Goal: Task Accomplishment & Management: Manage account settings

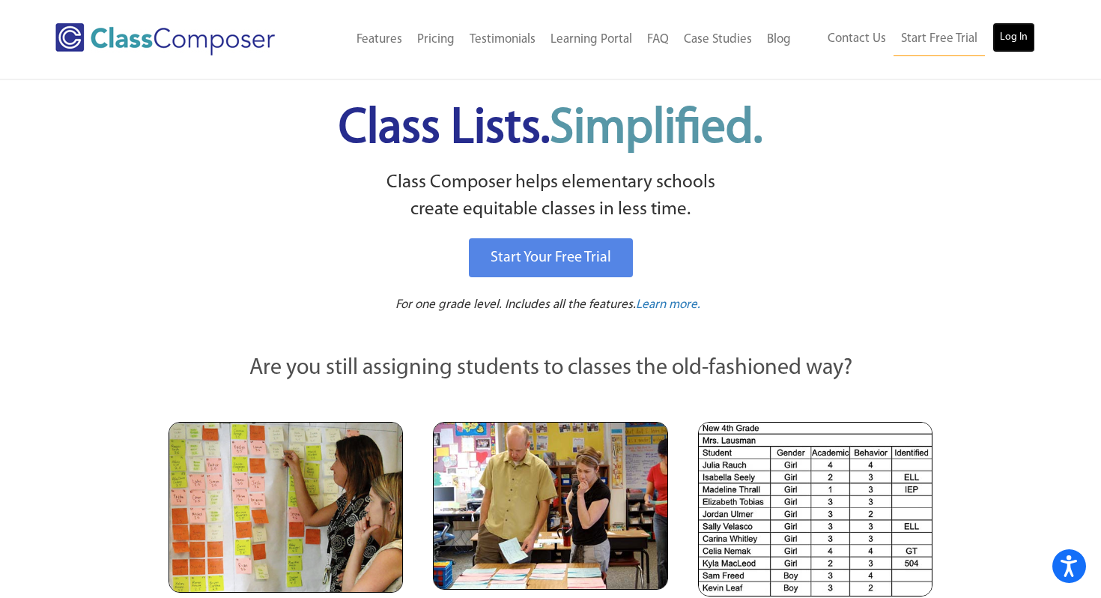
click at [1009, 37] on link "Log In" at bounding box center [1013, 37] width 43 height 30
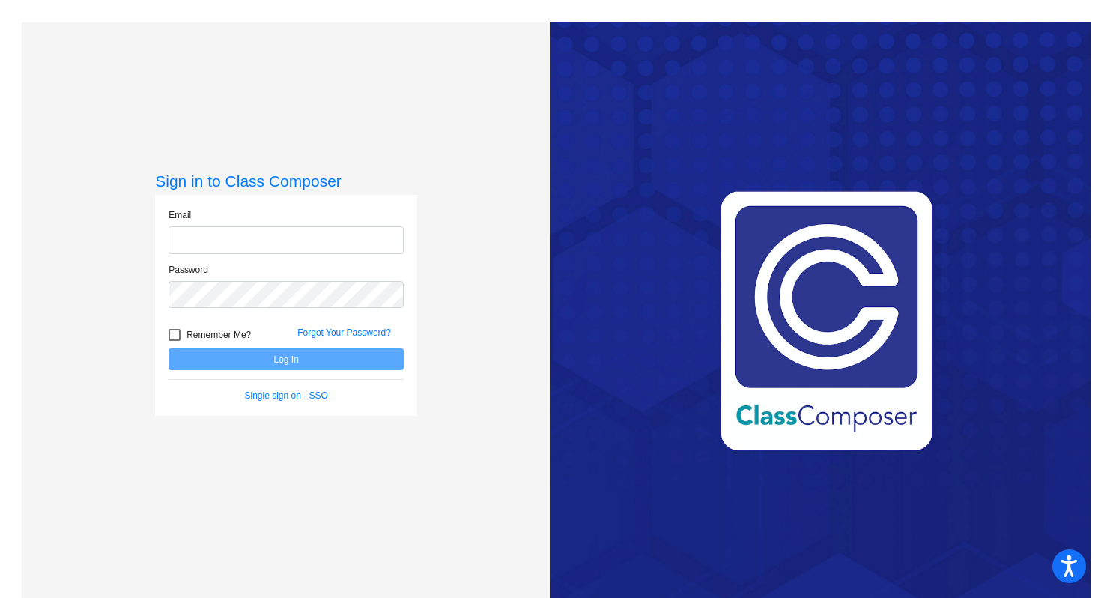
type input "[PERSON_NAME][EMAIL_ADDRESS][PERSON_NAME][DOMAIN_NAME]"
click at [358, 359] on button "Log In" at bounding box center [286, 359] width 235 height 22
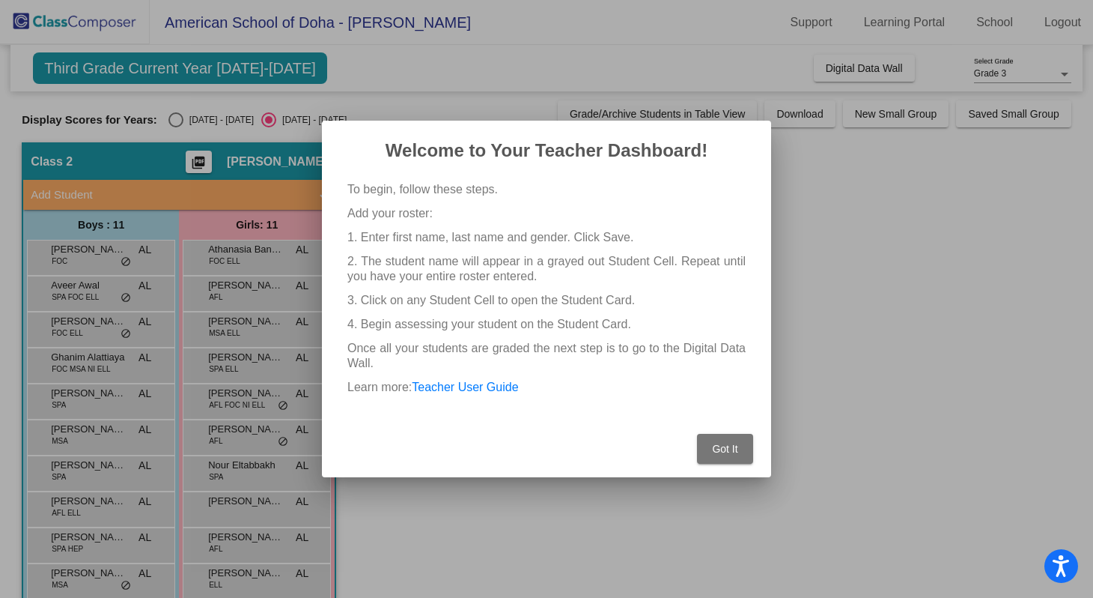
click at [735, 451] on span "Got It" at bounding box center [724, 449] width 25 height 12
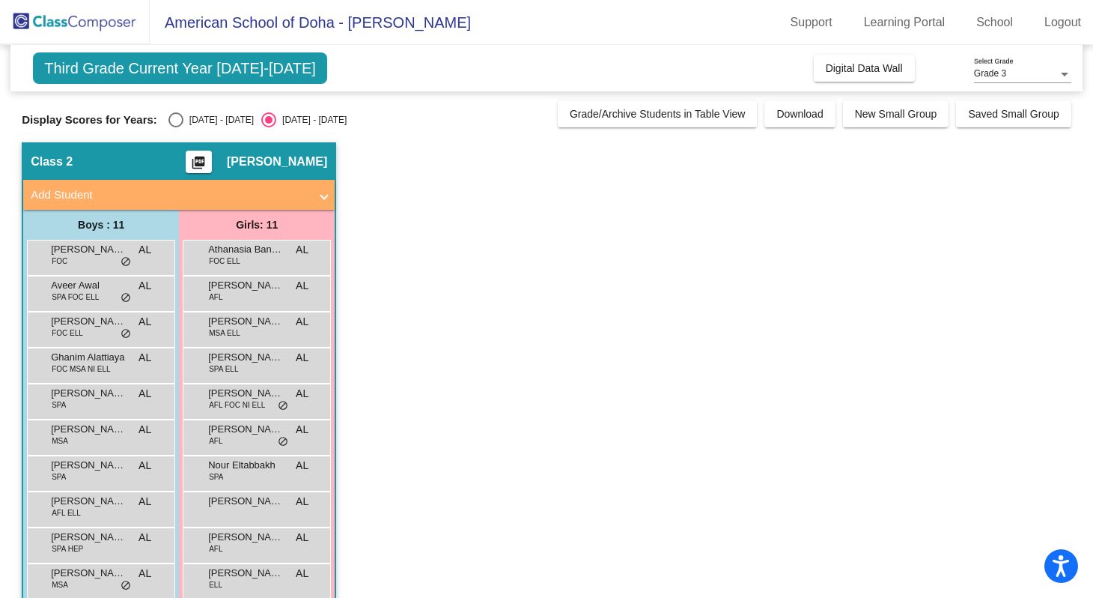
scroll to position [61, 0]
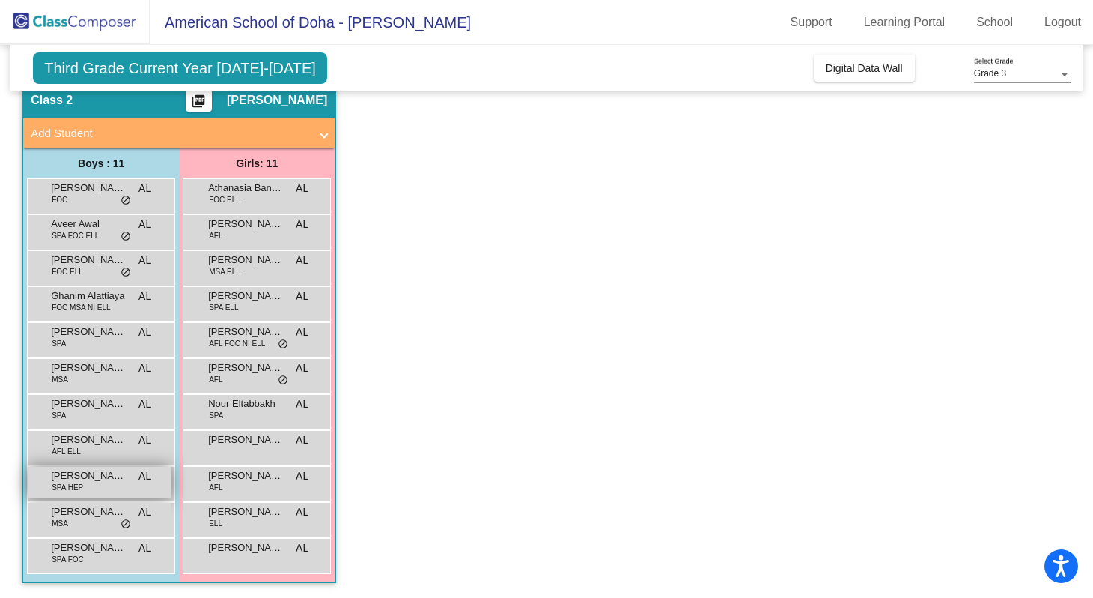
click at [85, 479] on span "[PERSON_NAME]" at bounding box center [88, 475] width 75 height 15
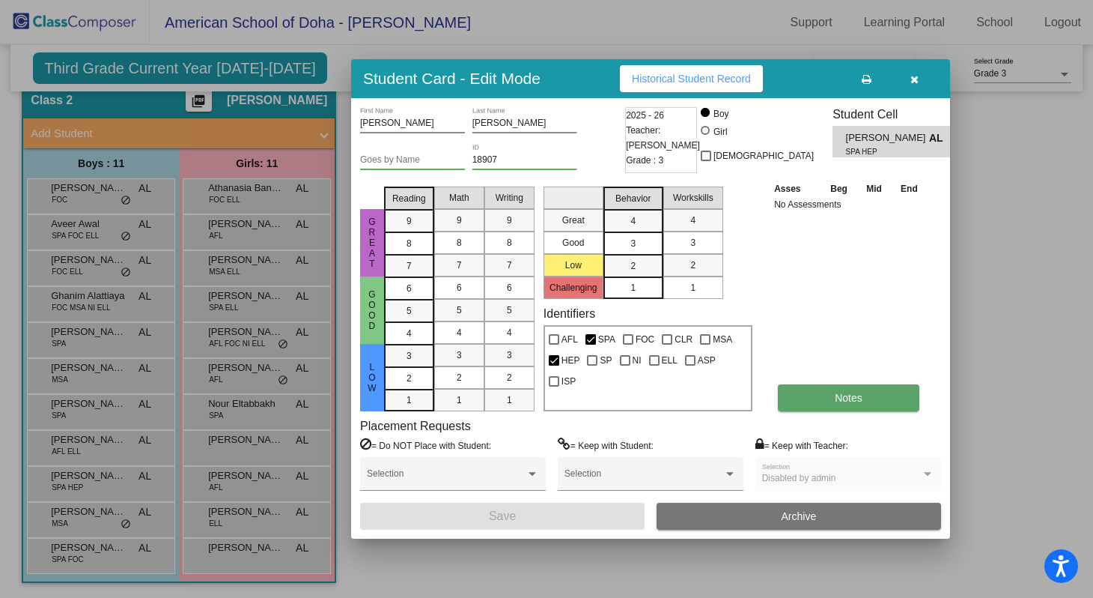
click at [856, 396] on span "Notes" at bounding box center [849, 398] width 28 height 12
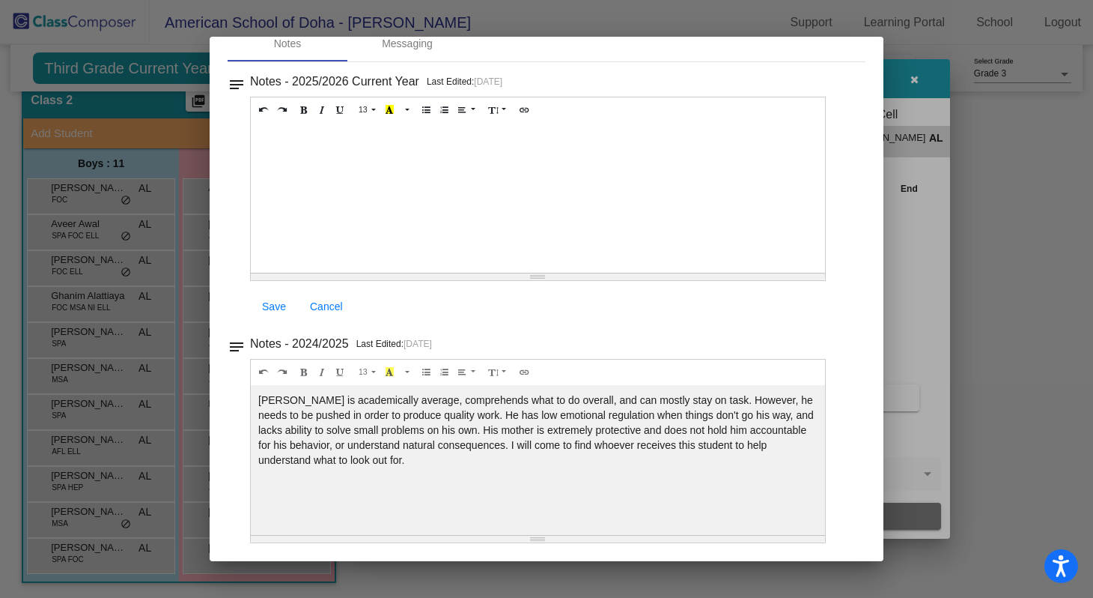
scroll to position [0, 0]
click at [1031, 217] on div at bounding box center [546, 299] width 1093 height 598
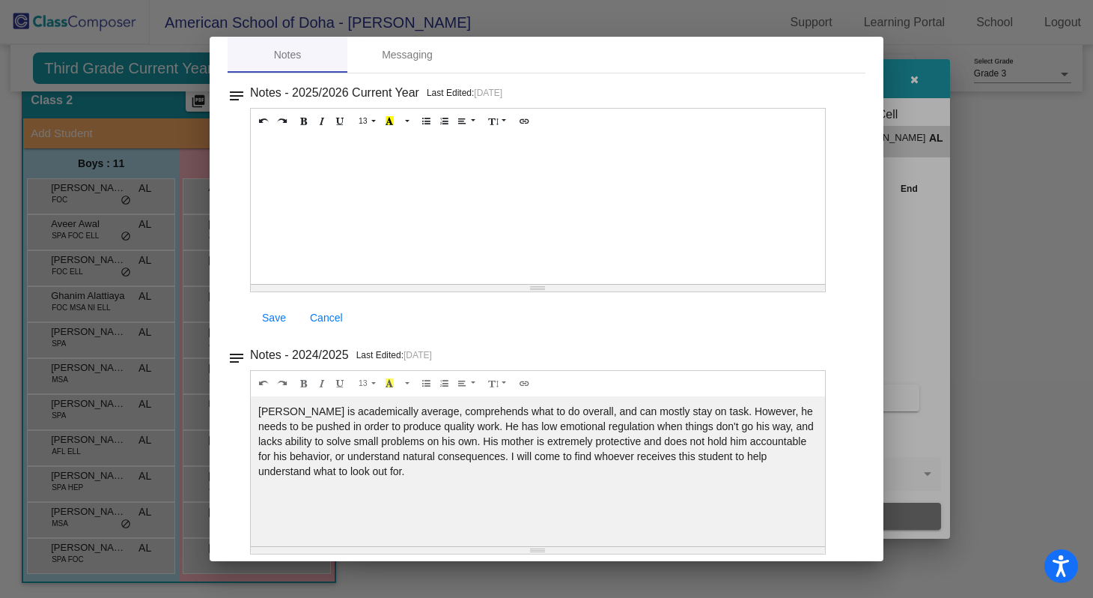
click at [1018, 216] on div at bounding box center [546, 299] width 1093 height 598
